Goal: Information Seeking & Learning: Learn about a topic

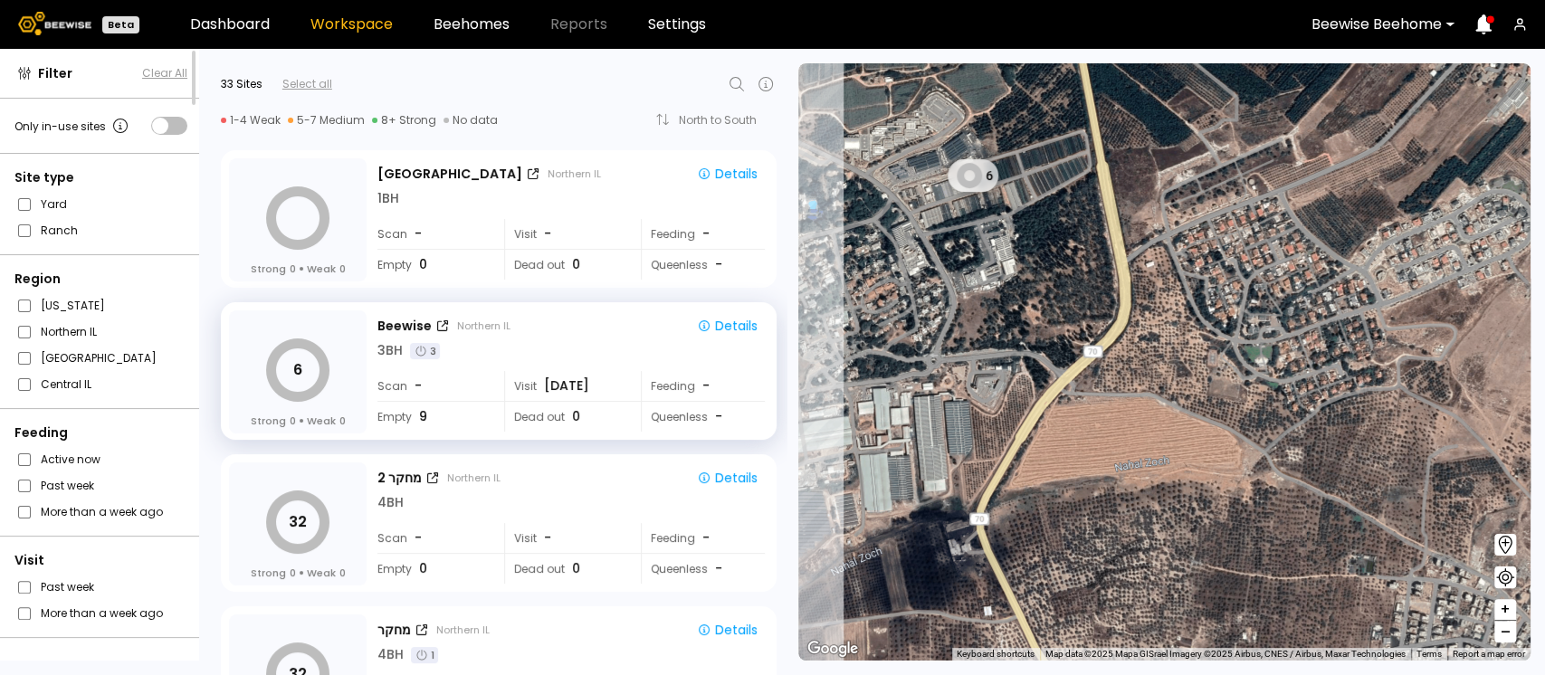
click at [740, 86] on icon at bounding box center [737, 84] width 22 height 22
type input "*"
type input "***"
click at [406, 142] on div "כביש 9 דרום" at bounding box center [547, 131] width 394 height 25
click at [377, 129] on div "כביש 9 דרום" at bounding box center [547, 131] width 372 height 11
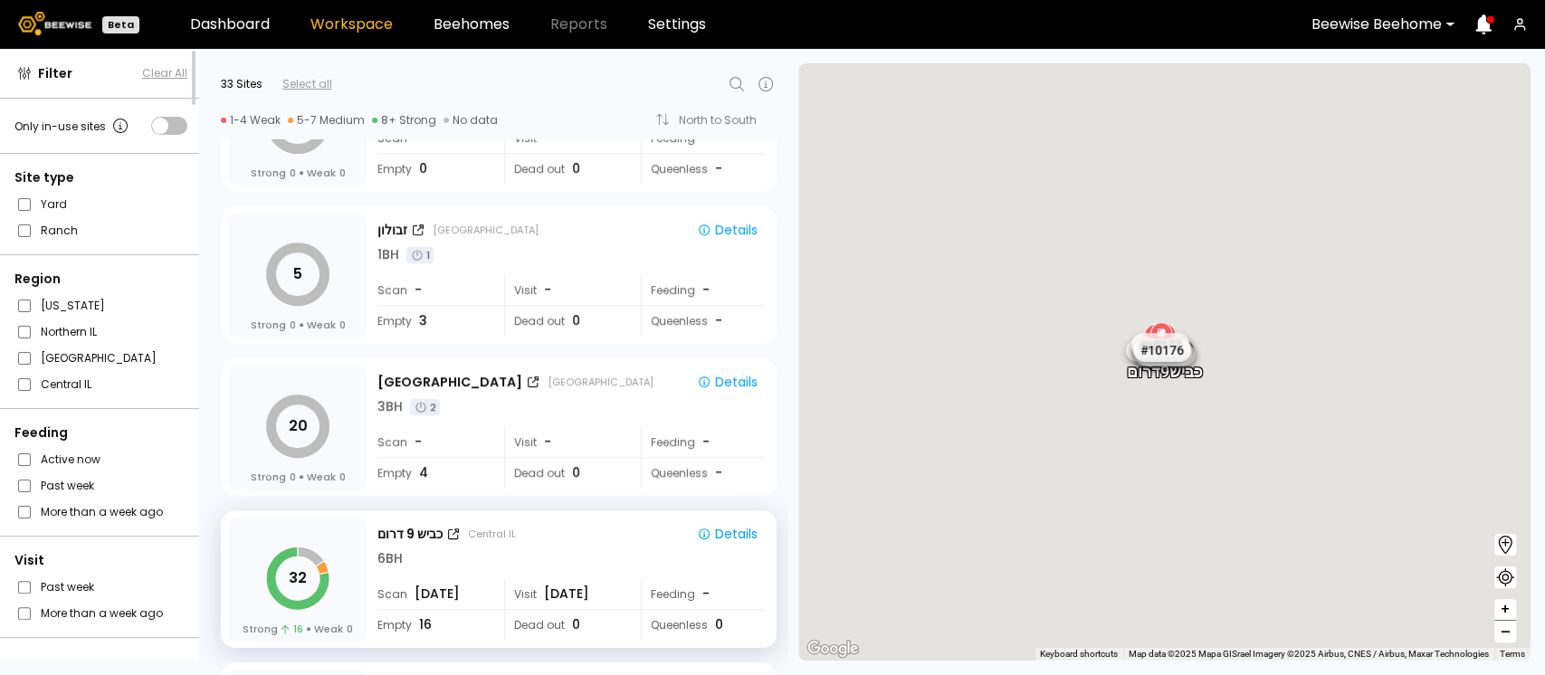
scroll to position [721, 0]
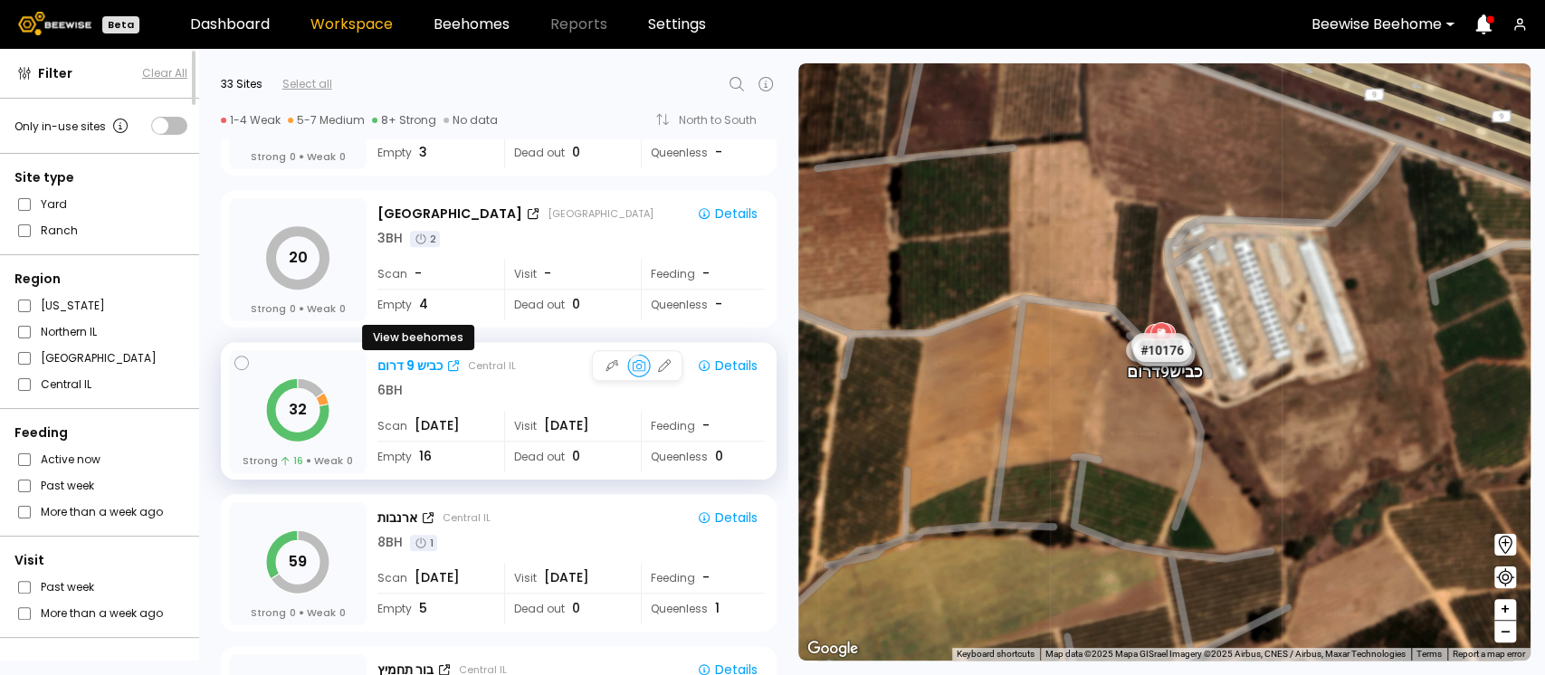
click at [414, 366] on div "כביש 9 דרום" at bounding box center [409, 366] width 65 height 19
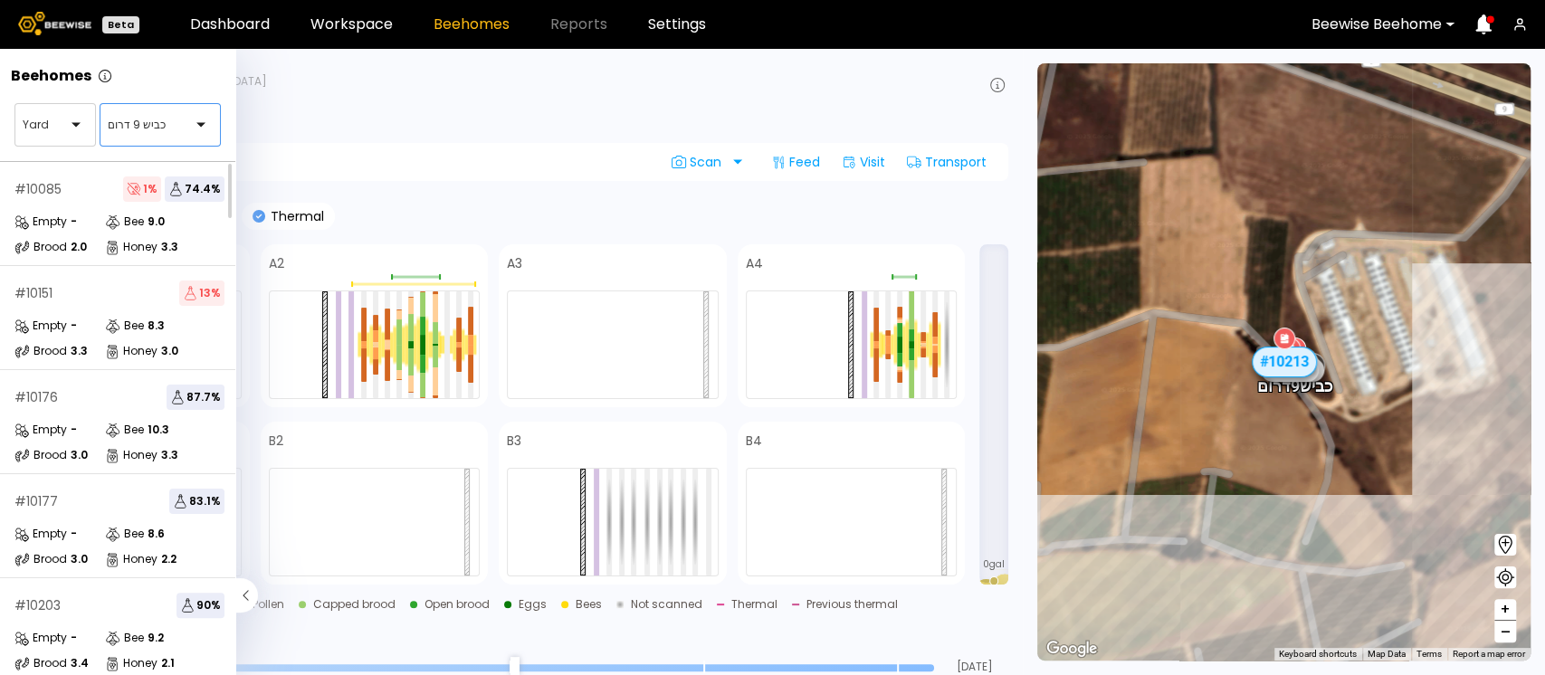
click at [137, 109] on div "כביש 9 דרום" at bounding box center [152, 125] width 105 height 42
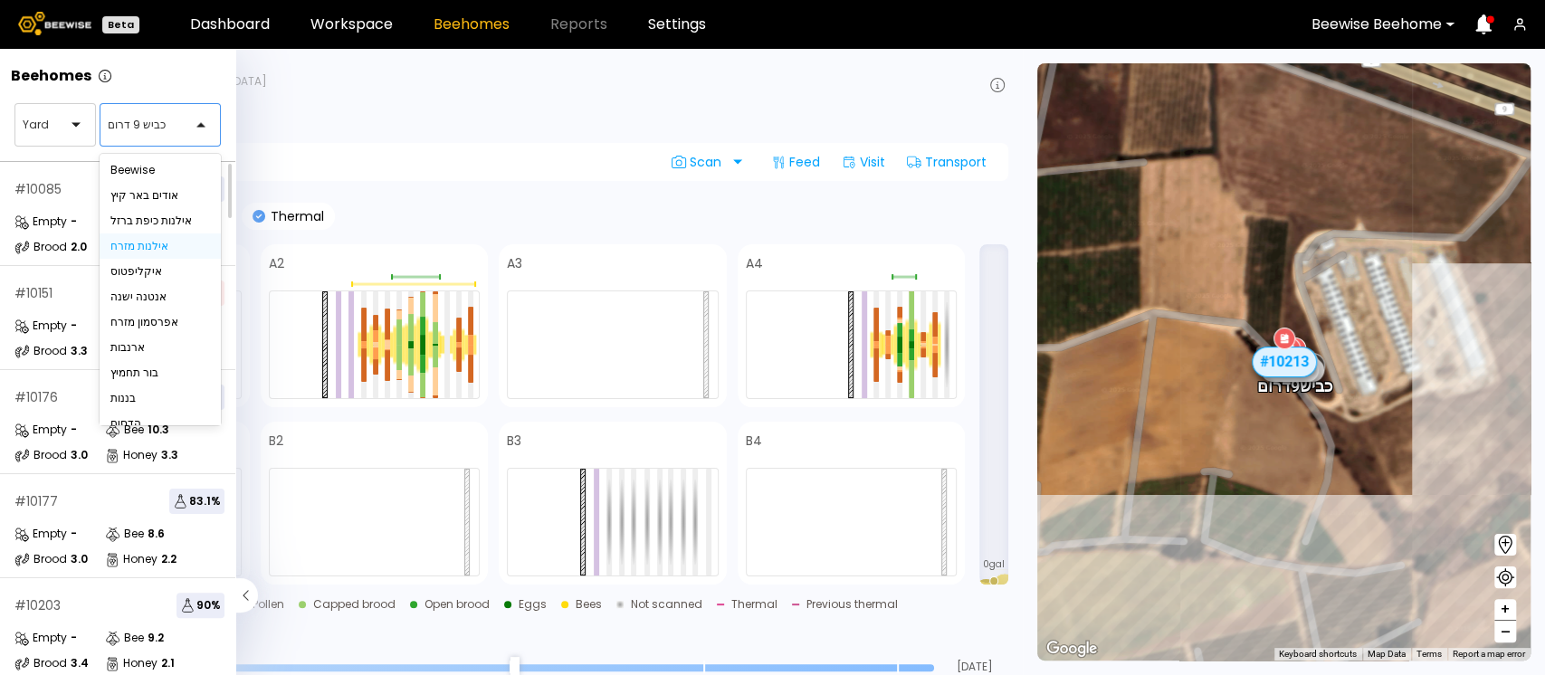
click at [145, 242] on div "אילנות מזרח" at bounding box center [160, 246] width 100 height 11
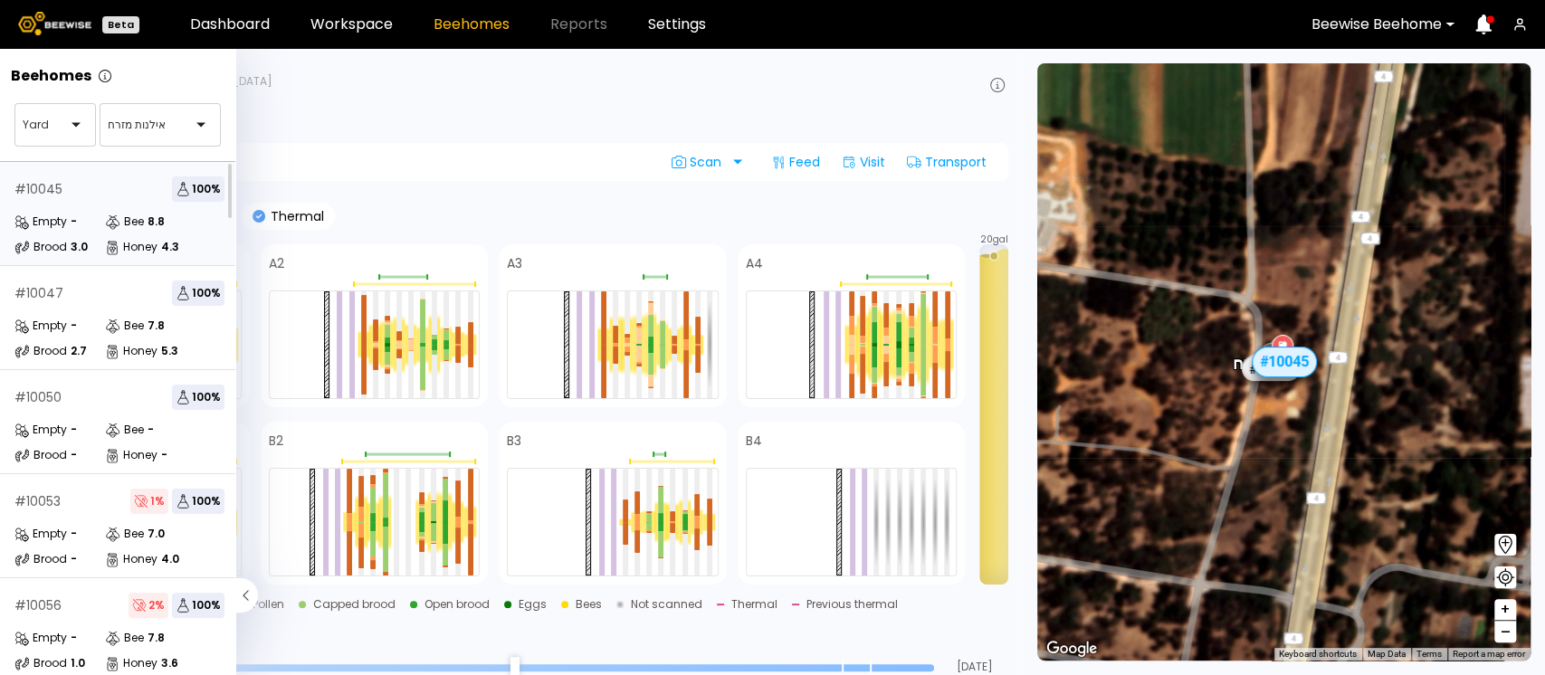
click at [299, 132] on section "BH 10045 אילנות מזרח, Central IL Last feed : N/A Last visit : N/A Beehome actio…" at bounding box center [517, 362] width 1012 height 626
click at [246, 598] on icon at bounding box center [245, 595] width 5 height 10
click at [96, 286] on div "# 10047 100 %" at bounding box center [119, 293] width 210 height 25
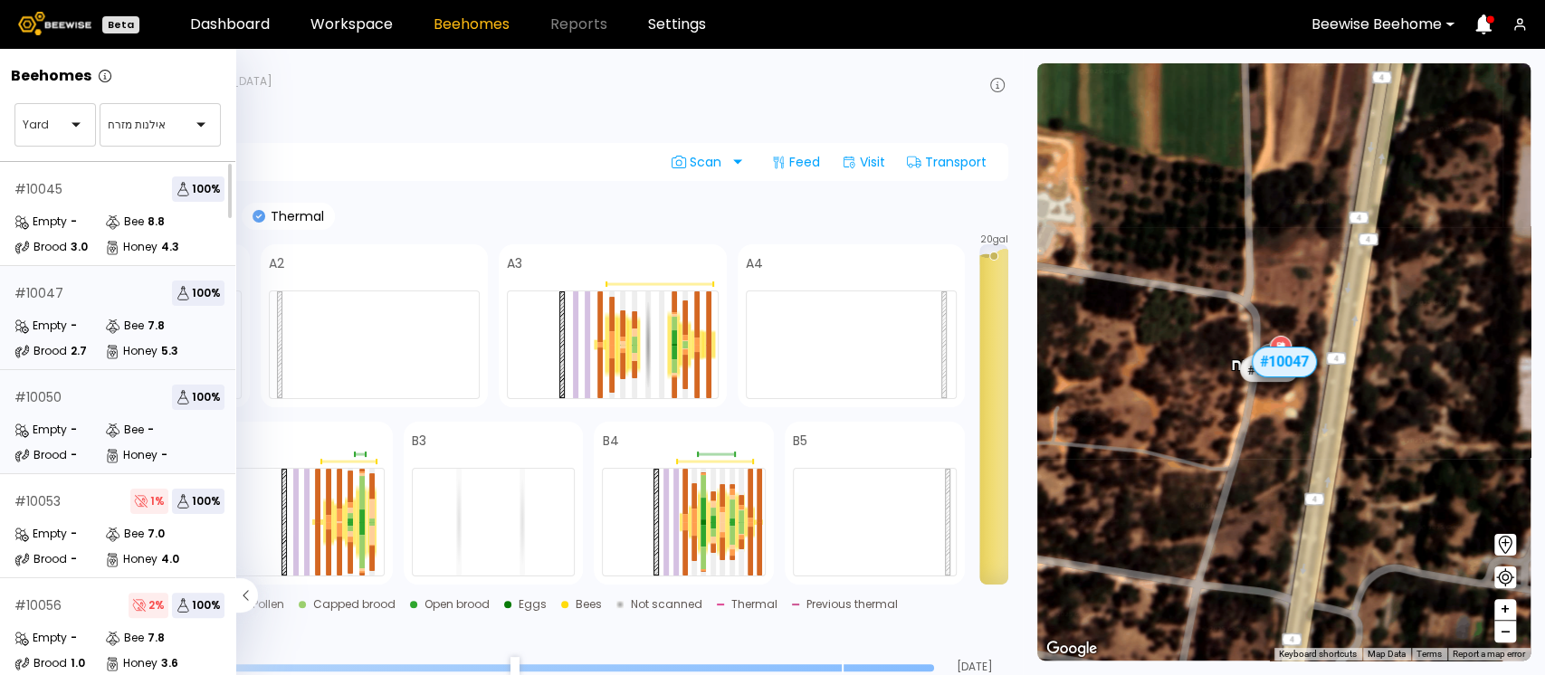
click at [87, 399] on div "# 10050 100 %" at bounding box center [119, 397] width 210 height 25
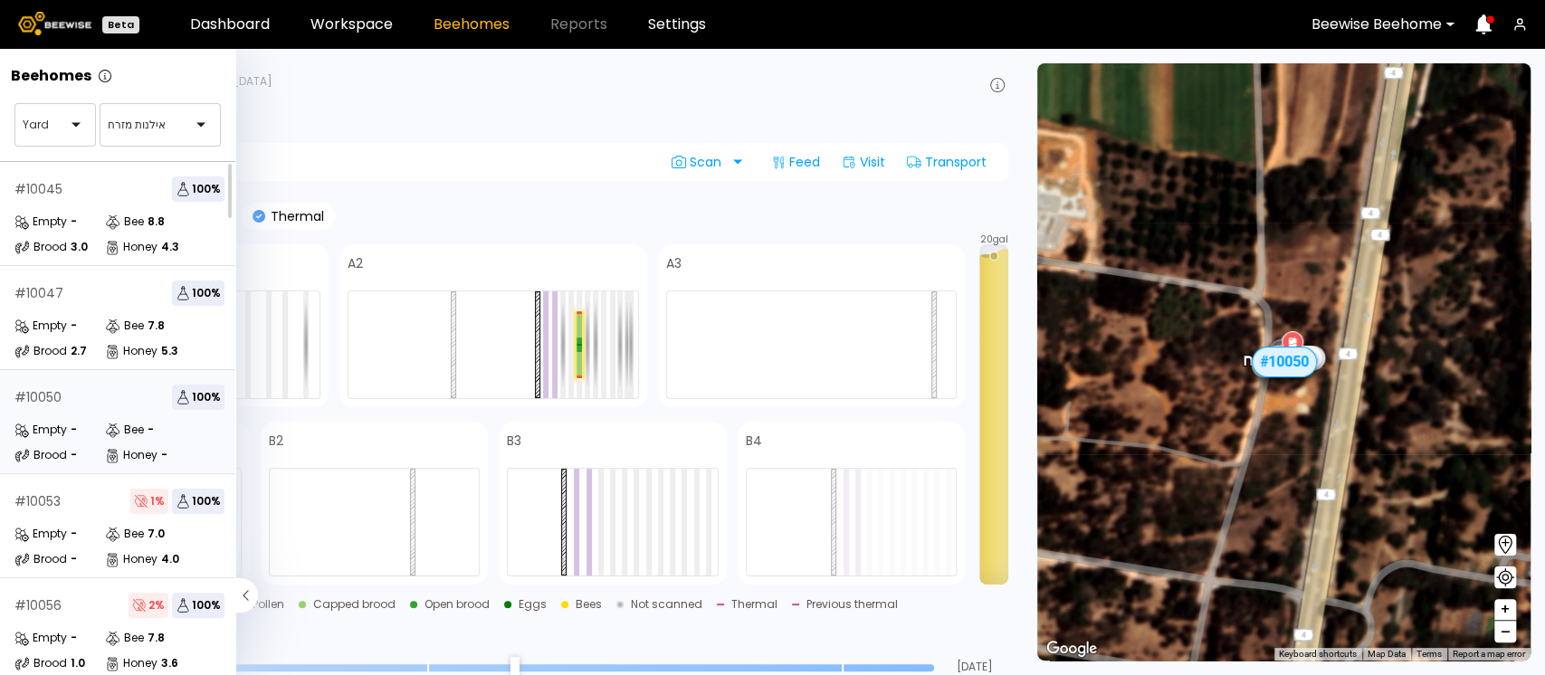
click at [244, 599] on icon at bounding box center [246, 595] width 23 height 34
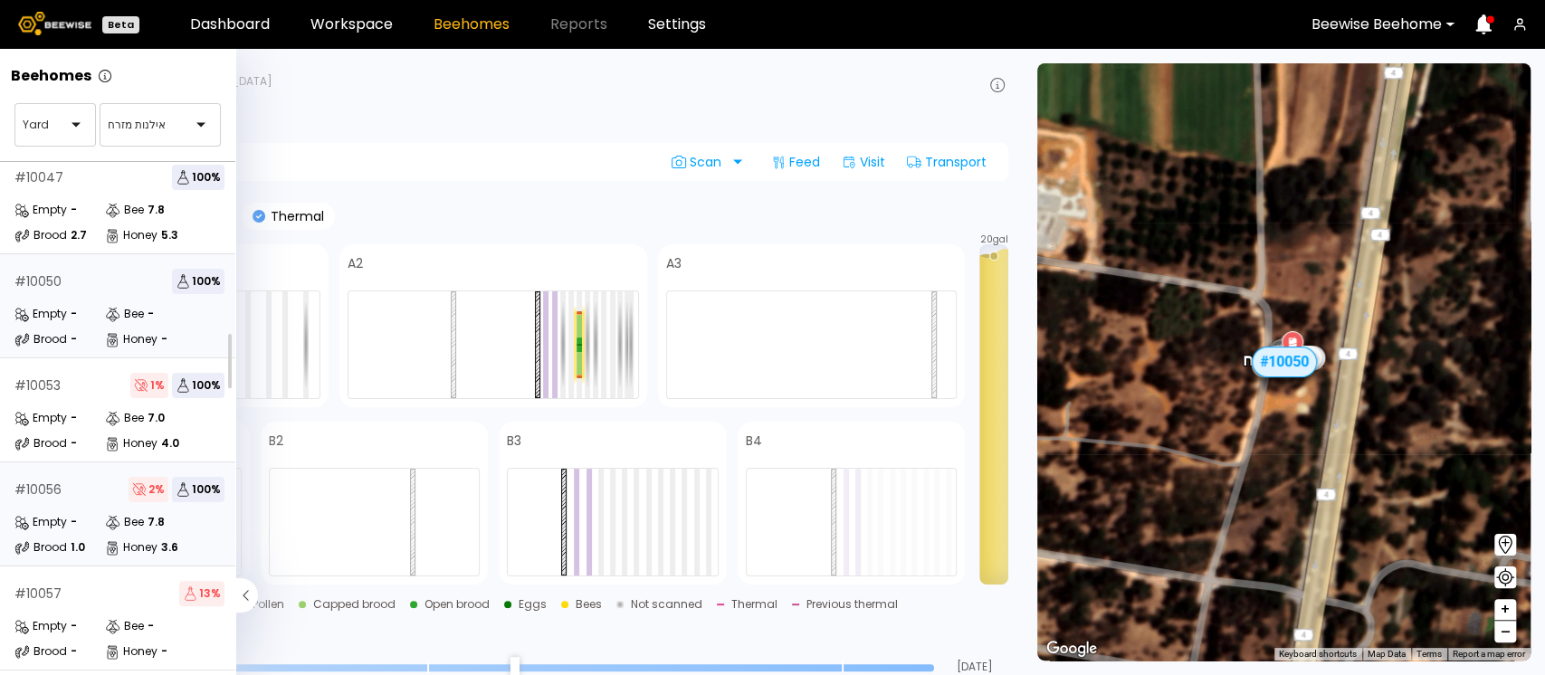
scroll to position [124, 0]
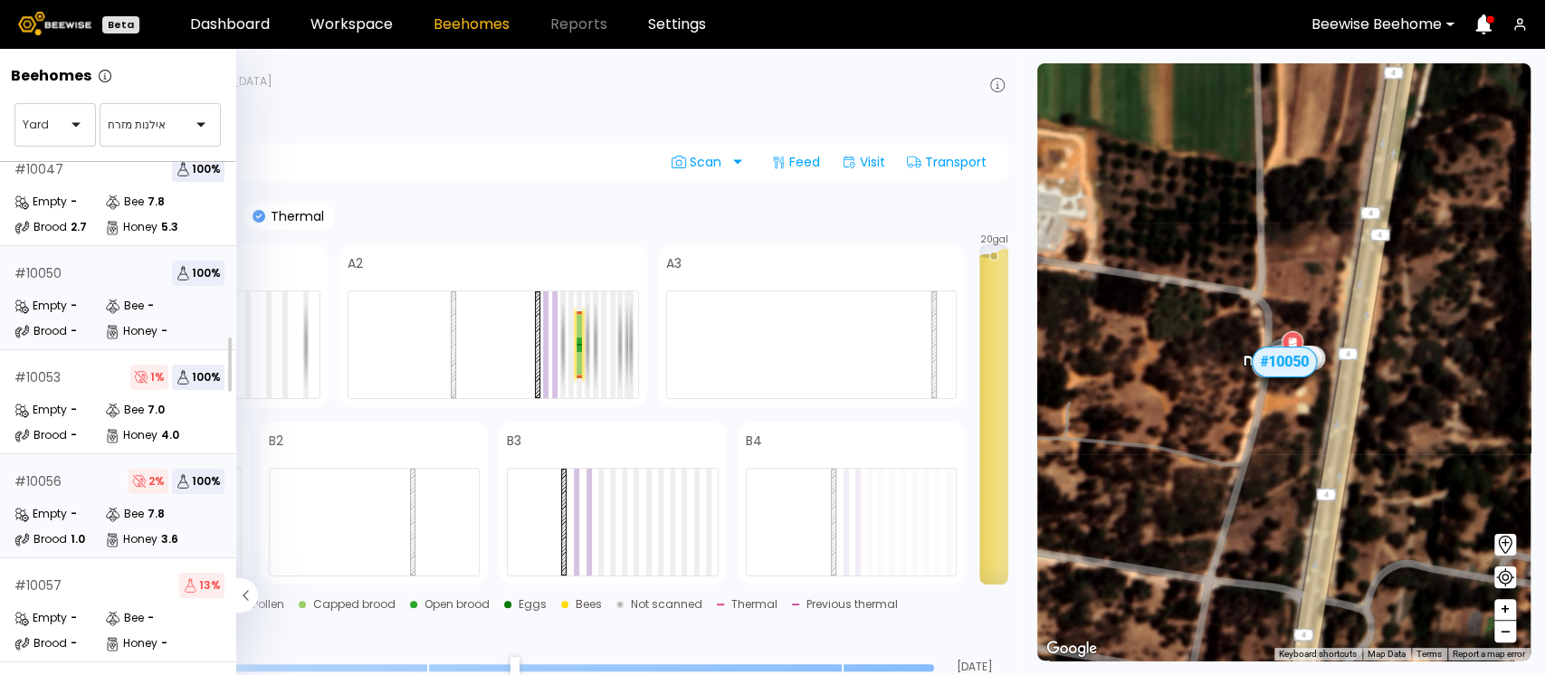
click at [56, 491] on div "# 10056 2 % 100 %" at bounding box center [119, 481] width 210 height 25
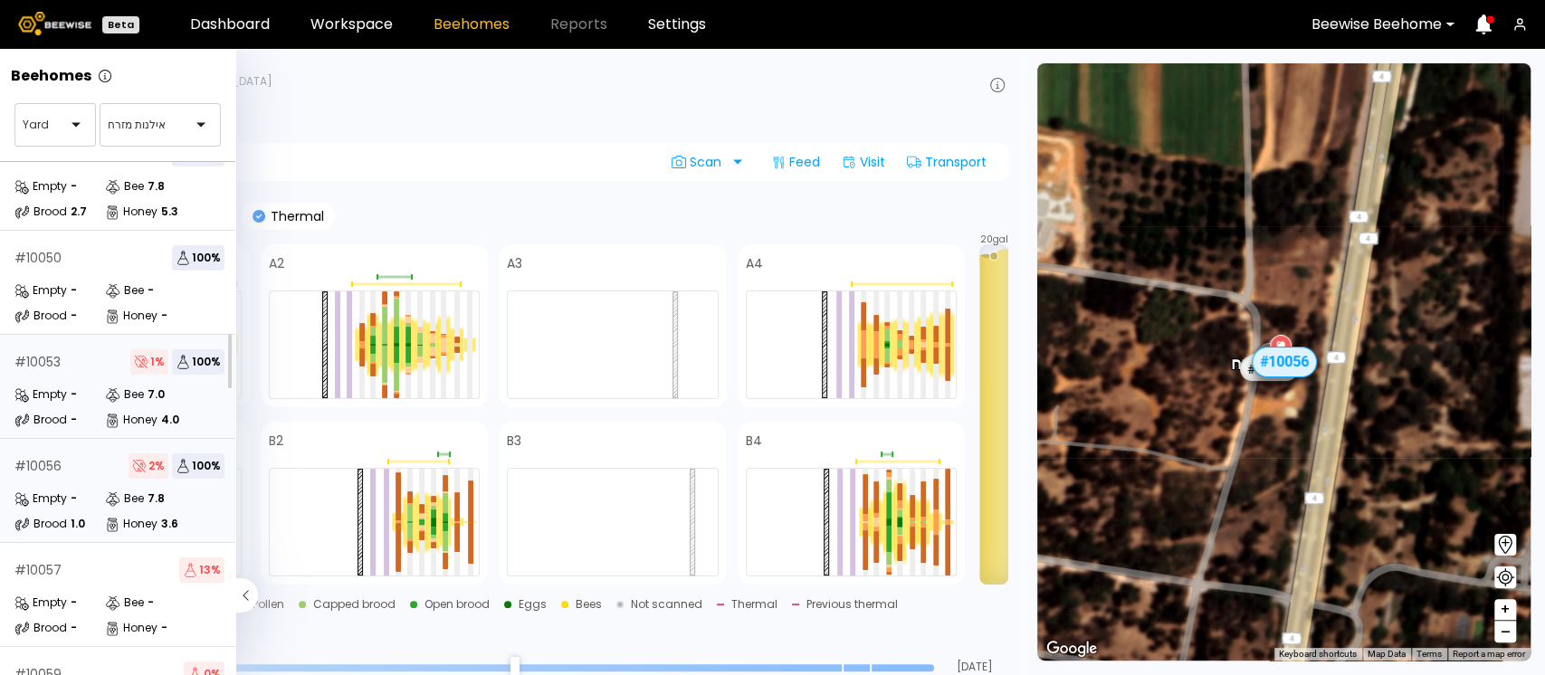
scroll to position [147, 0]
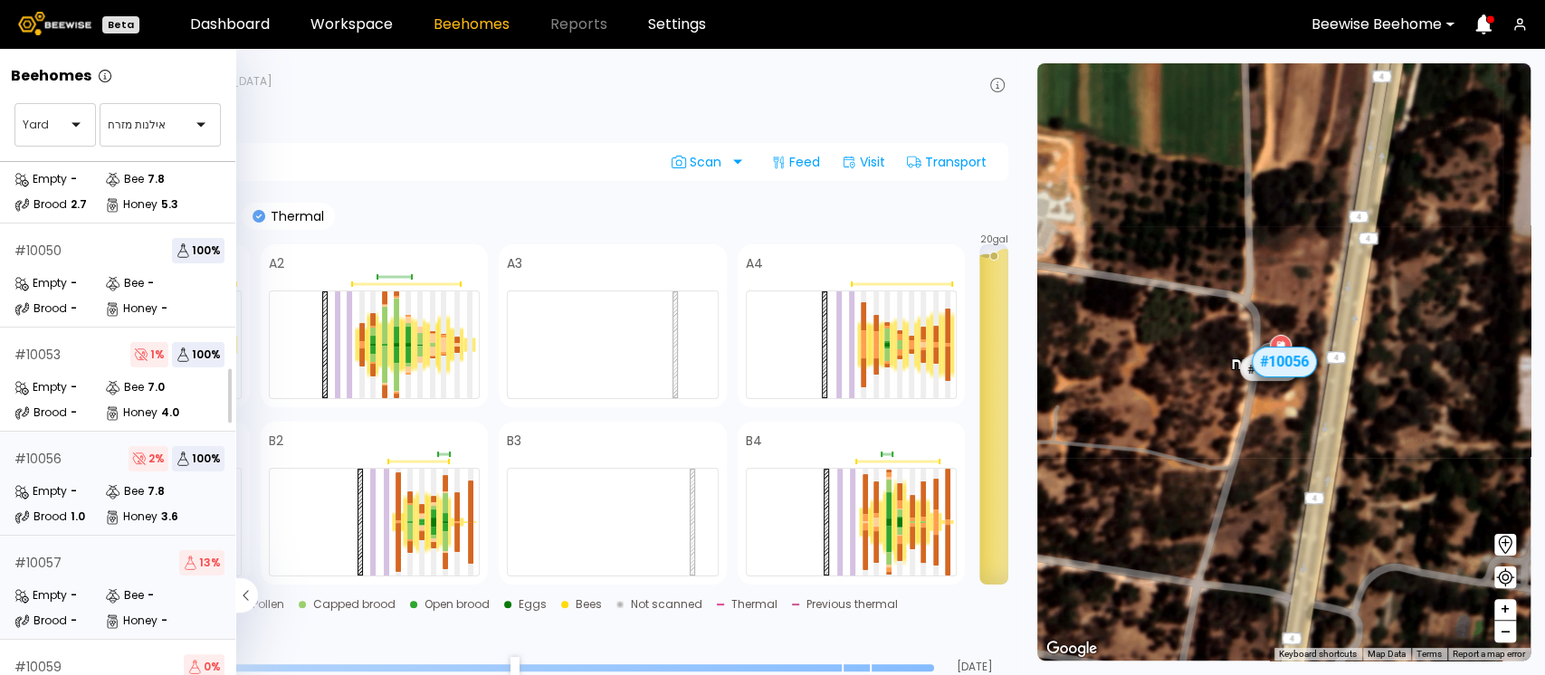
click at [71, 578] on div "# 10057 13 % Empty - Bee - Brood - Honey -" at bounding box center [119, 588] width 239 height 104
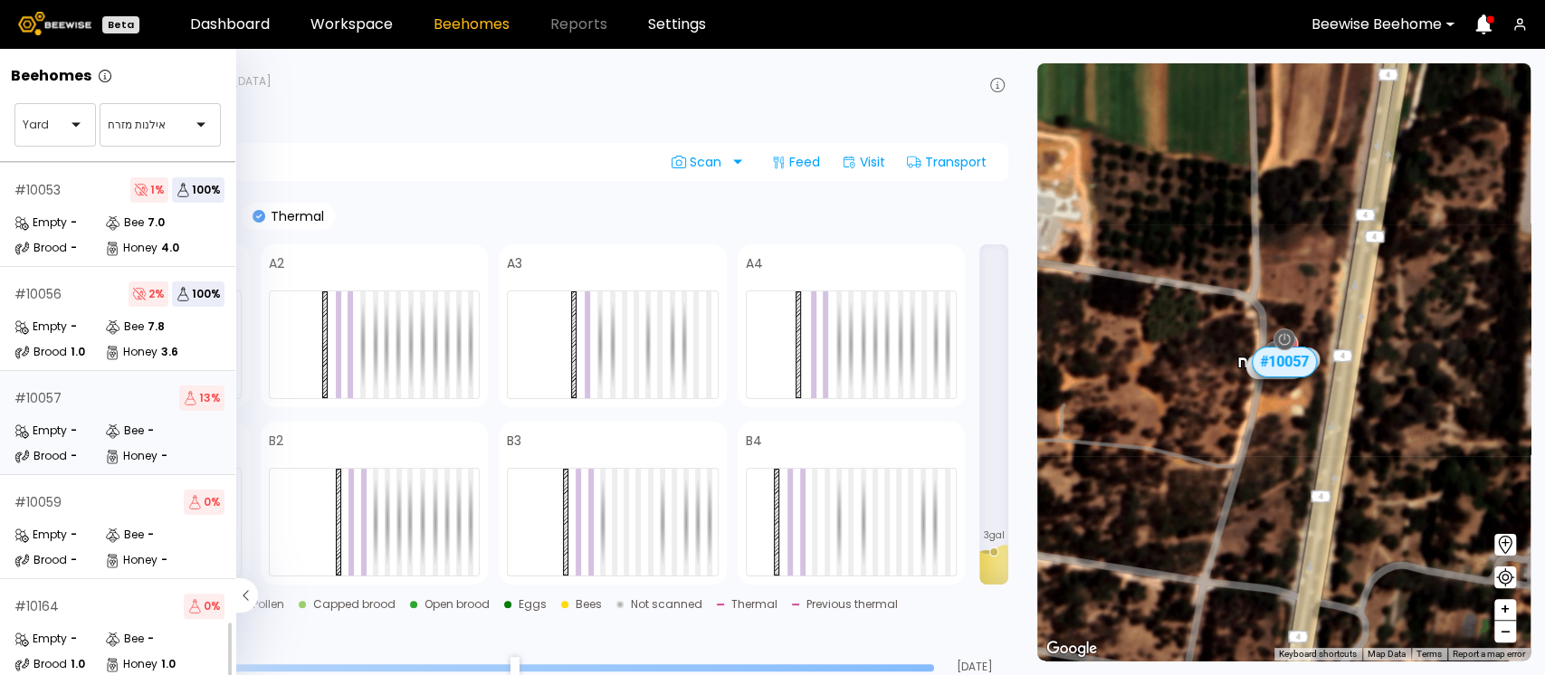
scroll to position [325, 0]
click at [107, 490] on div "# 10059 0 %" at bounding box center [119, 502] width 210 height 25
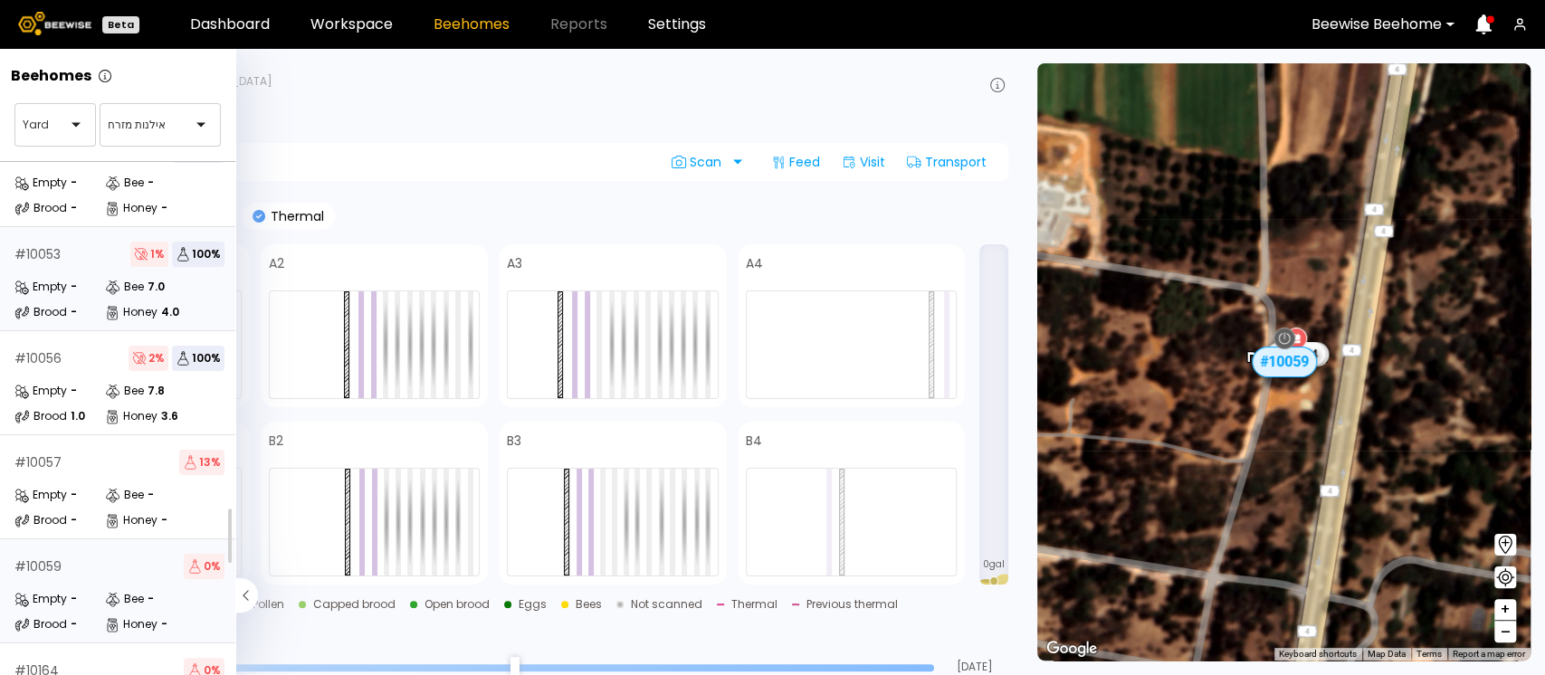
scroll to position [330, 0]
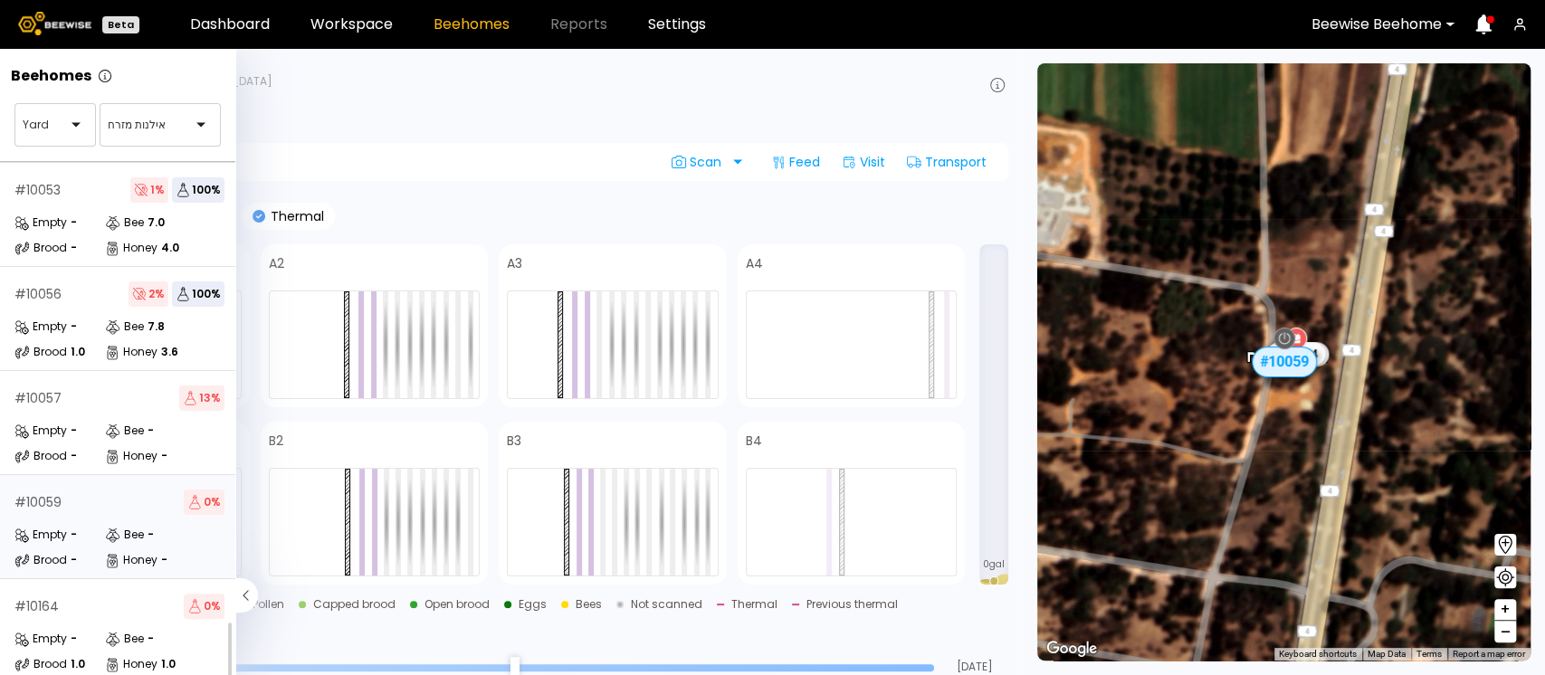
click at [115, 490] on div "# 10059 0 %" at bounding box center [119, 502] width 210 height 25
click at [51, 496] on div "# 10059" at bounding box center [37, 502] width 47 height 13
click at [54, 496] on div "# 10059" at bounding box center [37, 502] width 47 height 13
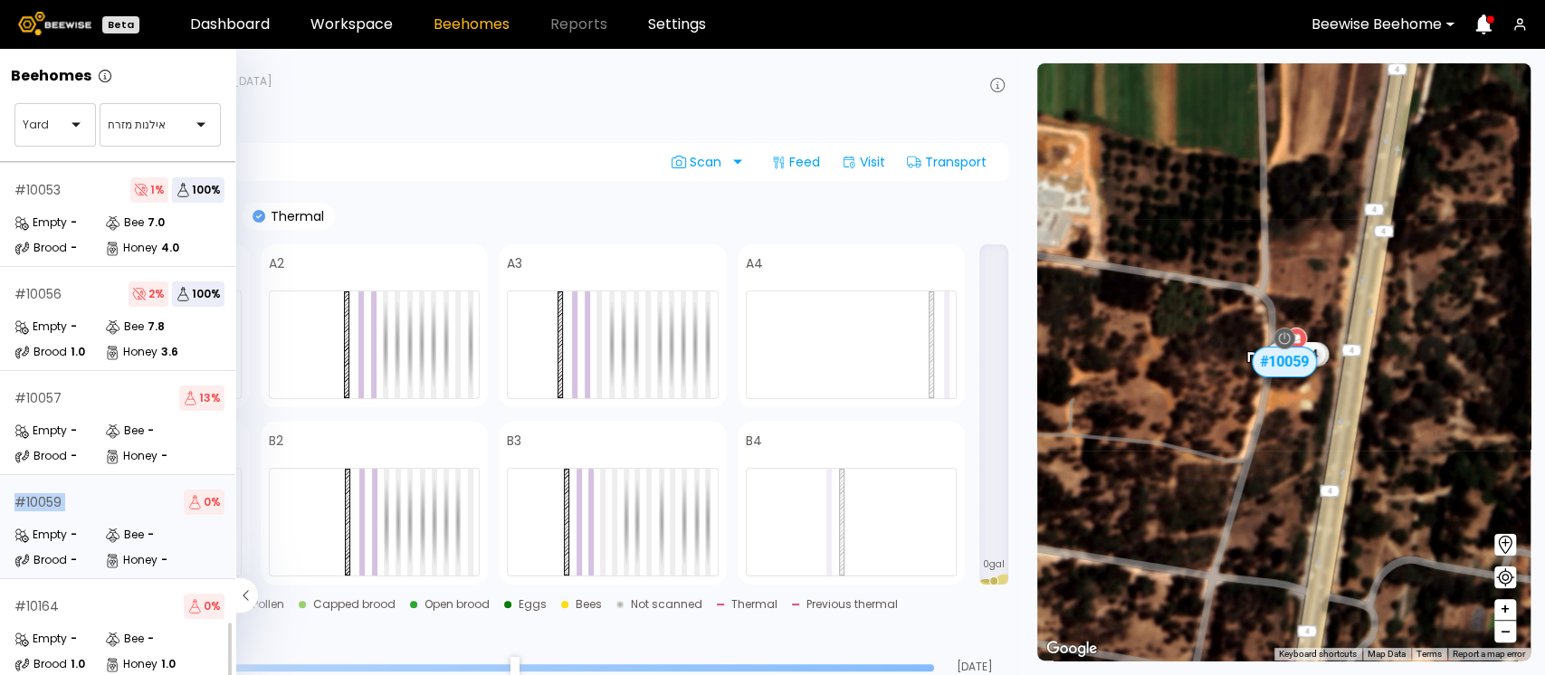
click at [54, 496] on div "# 10059" at bounding box center [37, 502] width 47 height 13
click at [96, 594] on div "# 10164 0 %" at bounding box center [119, 606] width 210 height 25
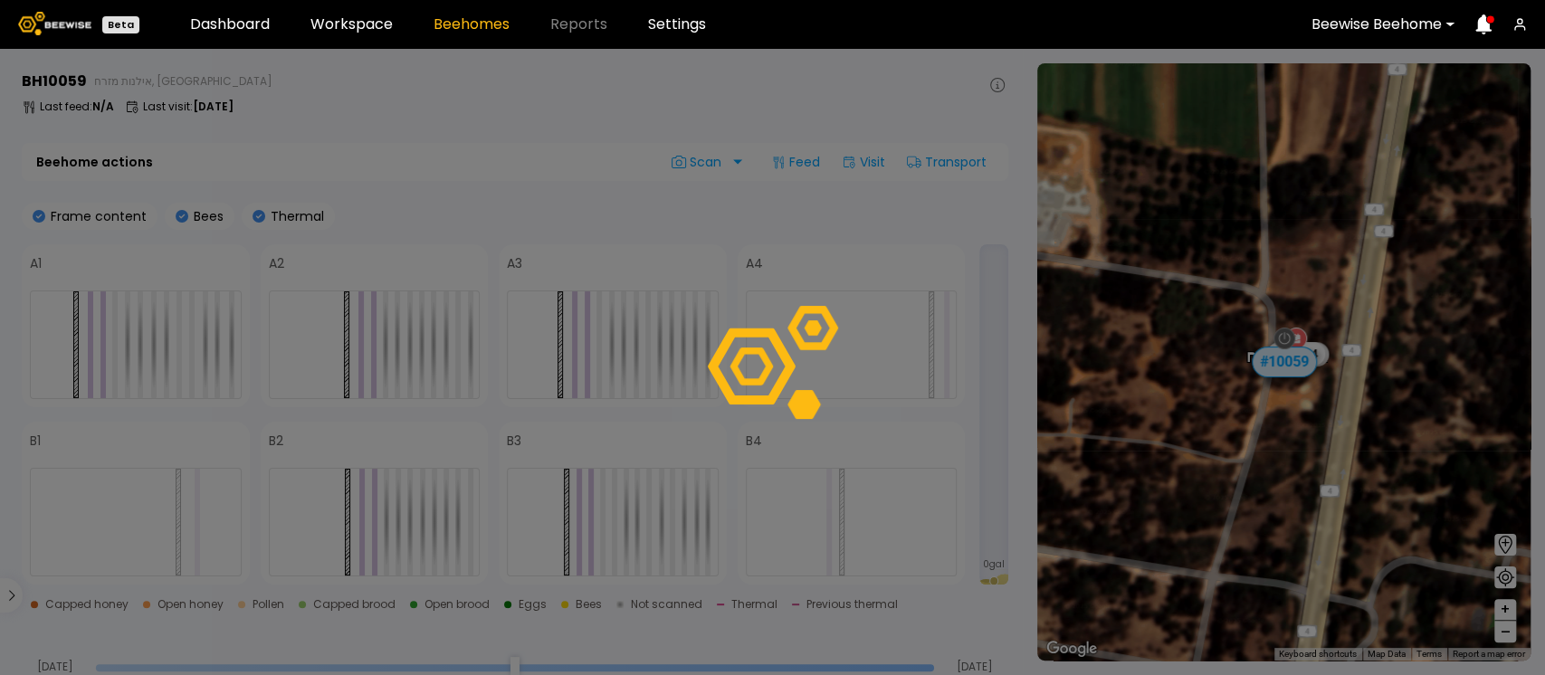
scroll to position [281, 0]
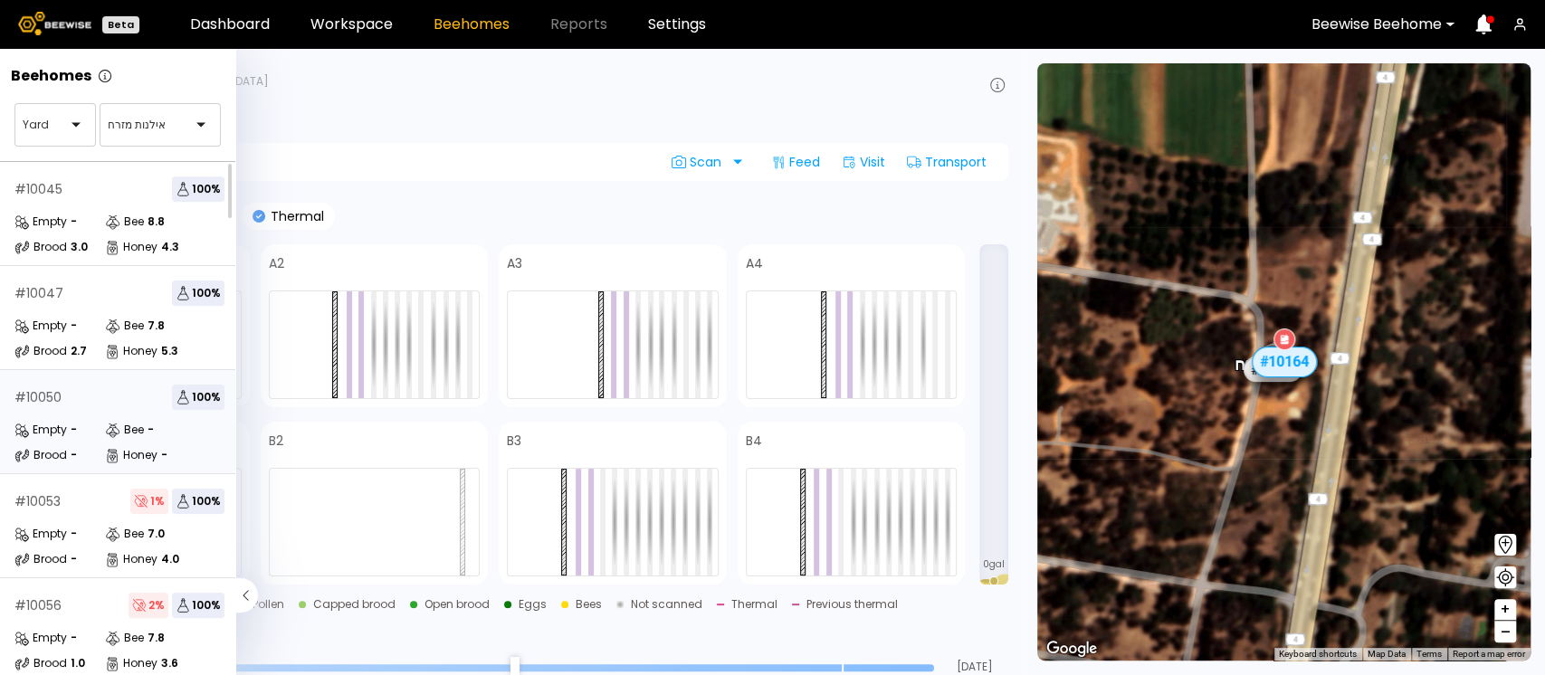
click at [76, 396] on div "# 10050 100 %" at bounding box center [119, 397] width 210 height 25
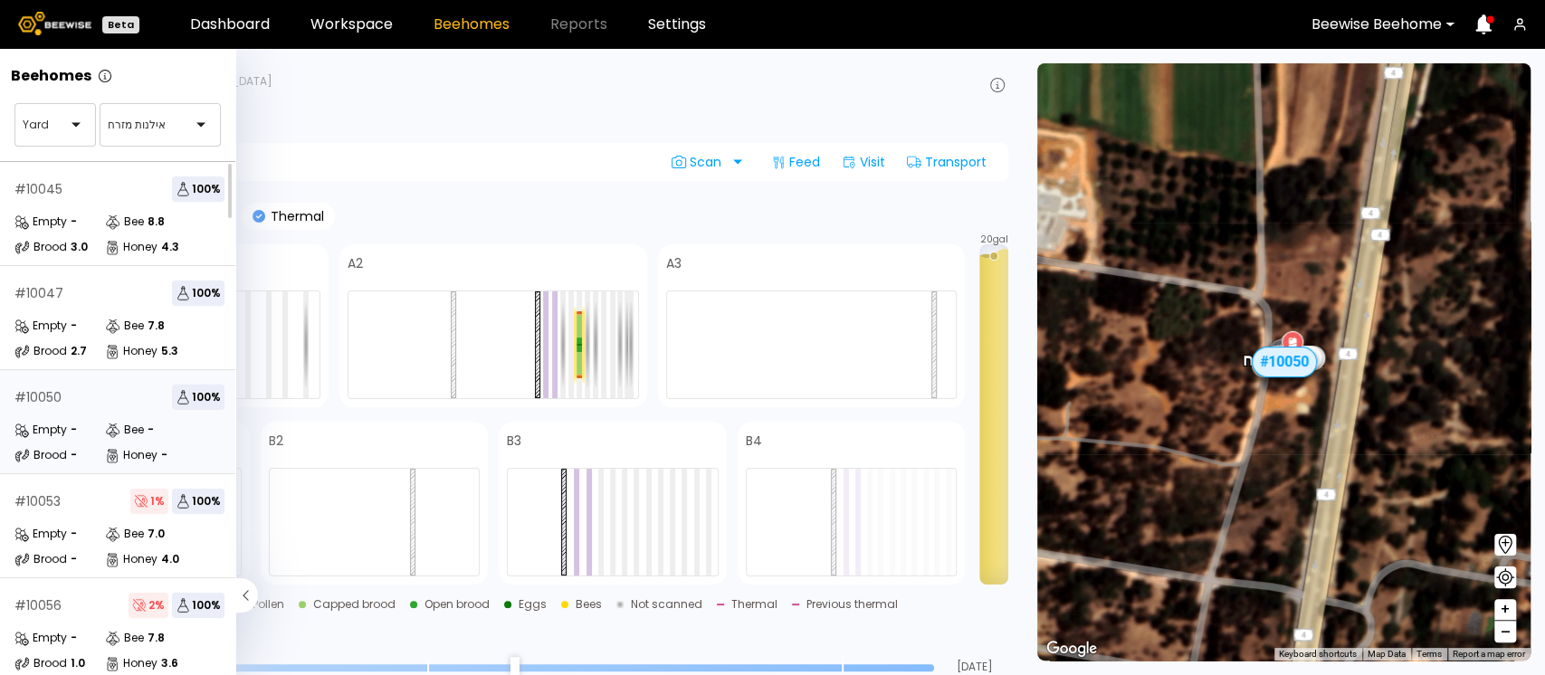
click at [244, 593] on icon at bounding box center [246, 595] width 23 height 34
click at [49, 597] on div "# 10164 0 %" at bounding box center [119, 606] width 210 height 25
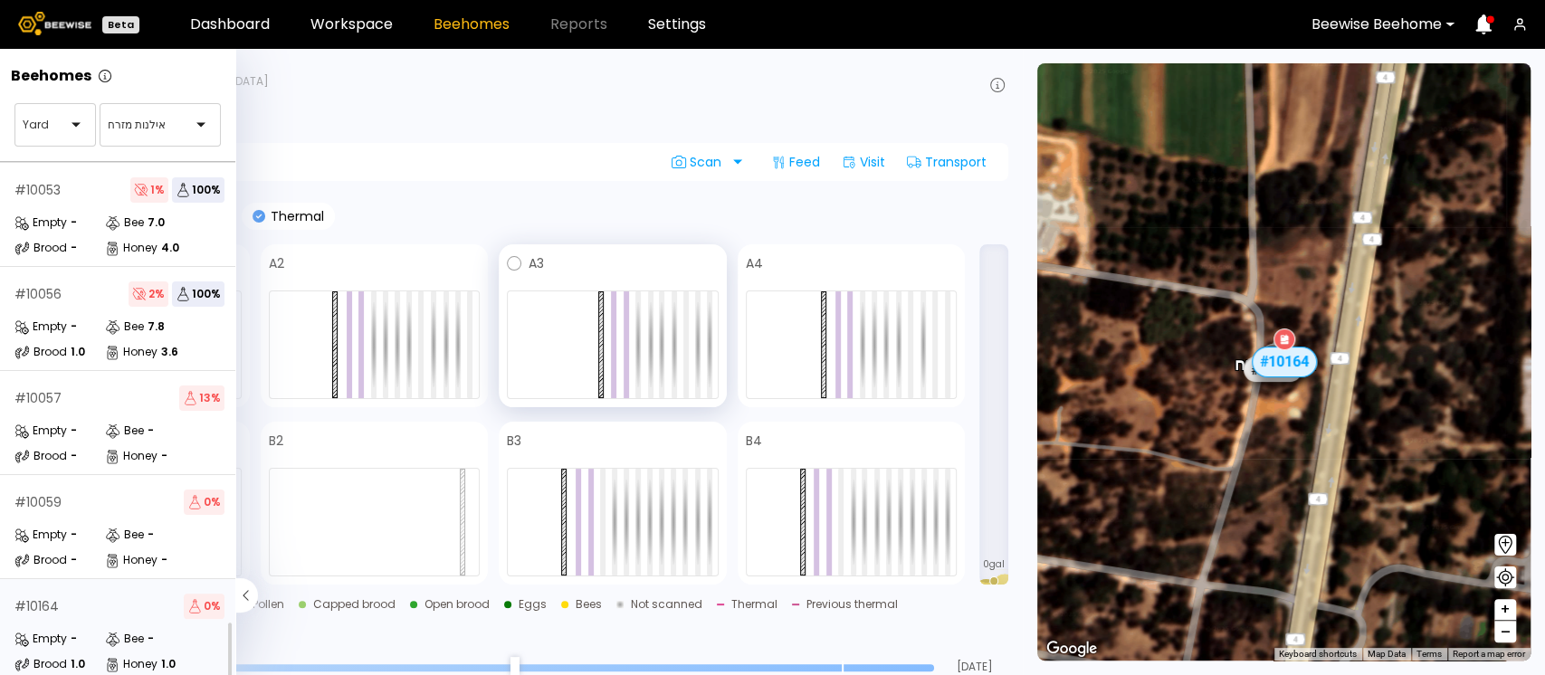
scroll to position [281, 0]
